Goal: Navigation & Orientation: Find specific page/section

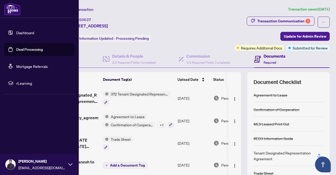
click at [16, 30] on link "Dashboard" at bounding box center [25, 32] width 18 height 5
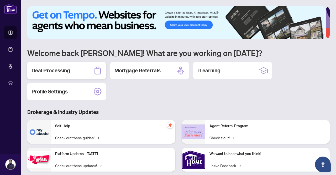
click at [73, 67] on div "Deal Processing" at bounding box center [66, 70] width 79 height 17
